Goal: Transaction & Acquisition: Purchase product/service

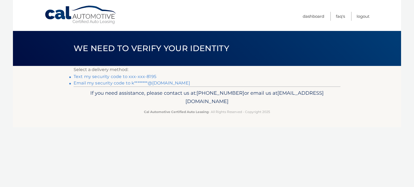
click at [123, 78] on link "Text my security code to xxx-xxx-8195" at bounding box center [115, 76] width 83 height 5
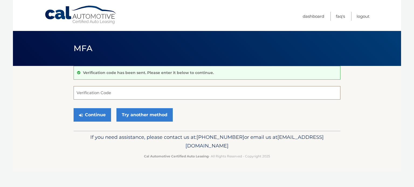
click at [107, 92] on input "Verification Code" at bounding box center [207, 92] width 267 height 13
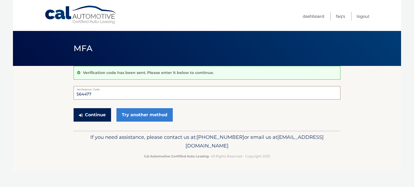
type input "564477"
click at [103, 116] on button "Continue" at bounding box center [92, 114] width 37 height 13
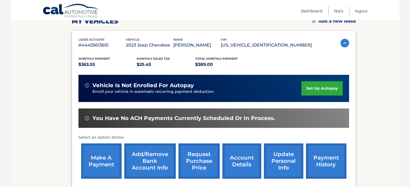
scroll to position [108, 0]
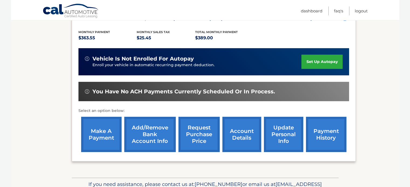
click at [109, 126] on link "make a payment" at bounding box center [101, 134] width 40 height 35
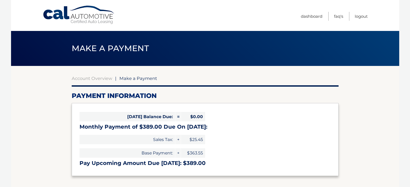
select select "MmIyNTIwOWUtMTdhNC00MzlmLWFkZmItYzVlZDRhMThlNDIx"
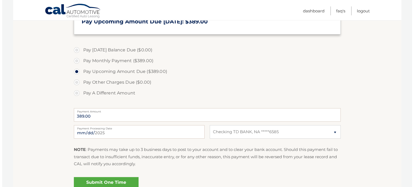
scroll to position [197, 0]
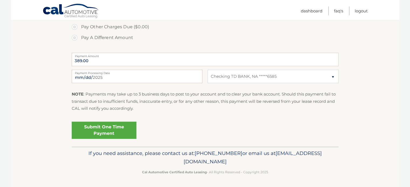
click at [105, 134] on link "Submit One Time Payment" at bounding box center [104, 130] width 65 height 17
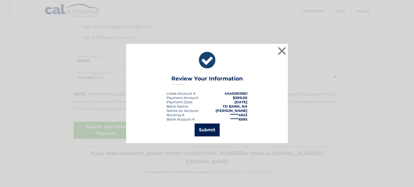
click at [209, 133] on button "Submit" at bounding box center [207, 130] width 25 height 13
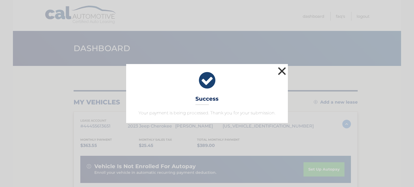
click at [280, 72] on button "×" at bounding box center [281, 71] width 11 height 11
